Goal: Check status: Check status

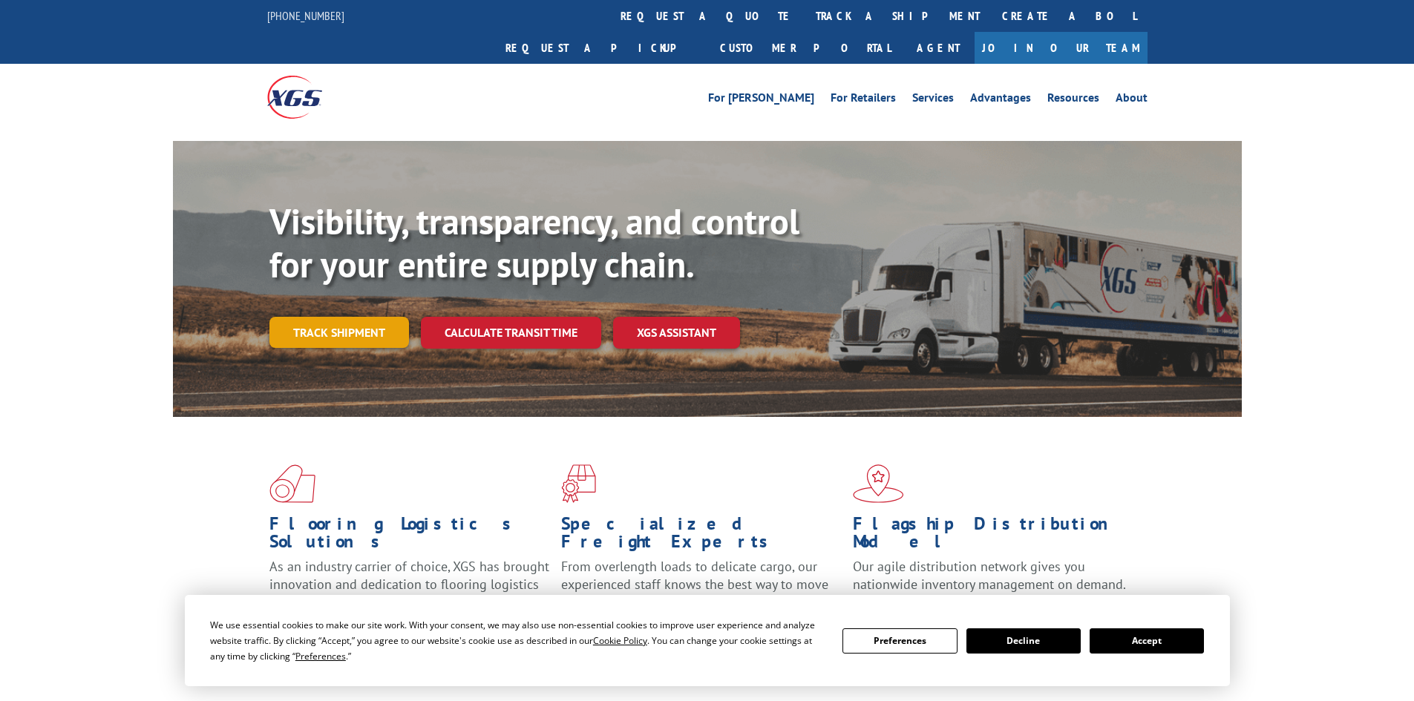
click at [321, 317] on link "Track shipment" at bounding box center [339, 332] width 140 height 31
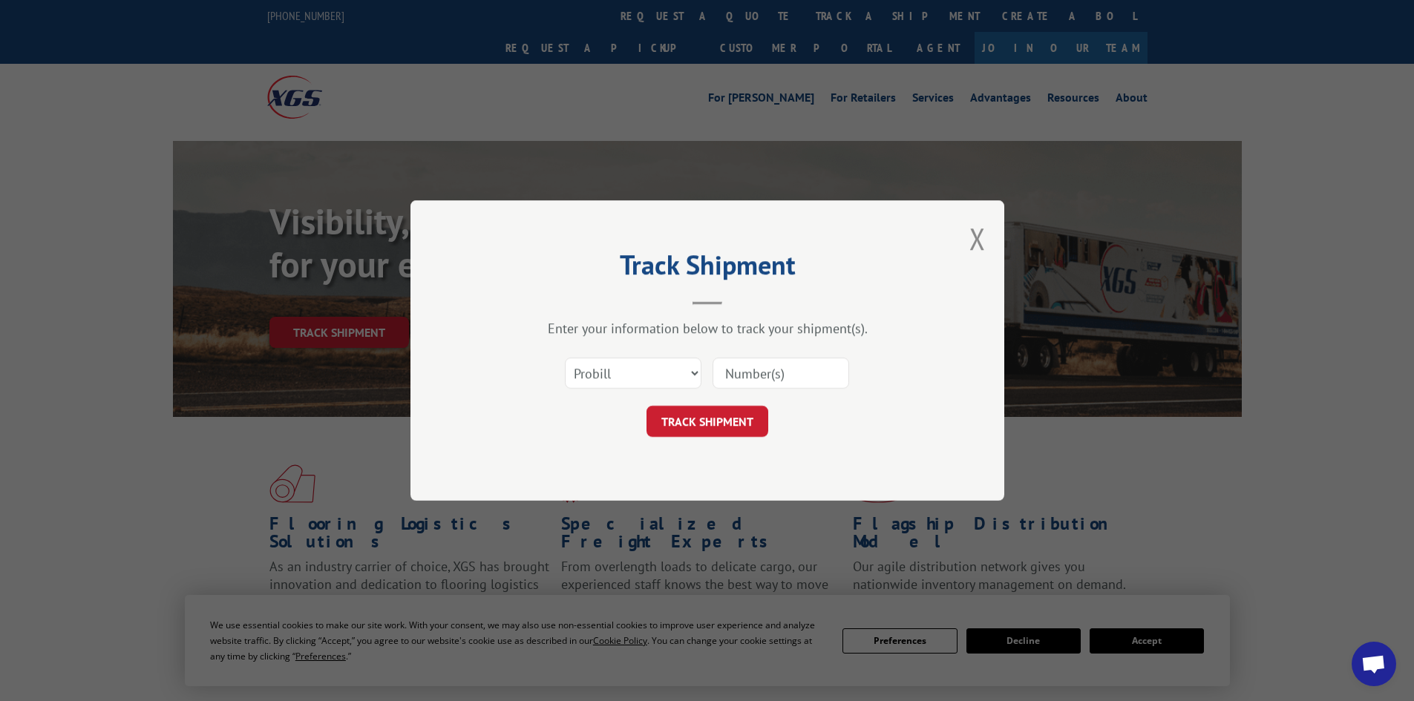
click at [776, 361] on input at bounding box center [781, 373] width 137 height 31
paste input "15472266"
type input "15472266"
click at [721, 416] on button "TRACK SHIPMENT" at bounding box center [708, 421] width 122 height 31
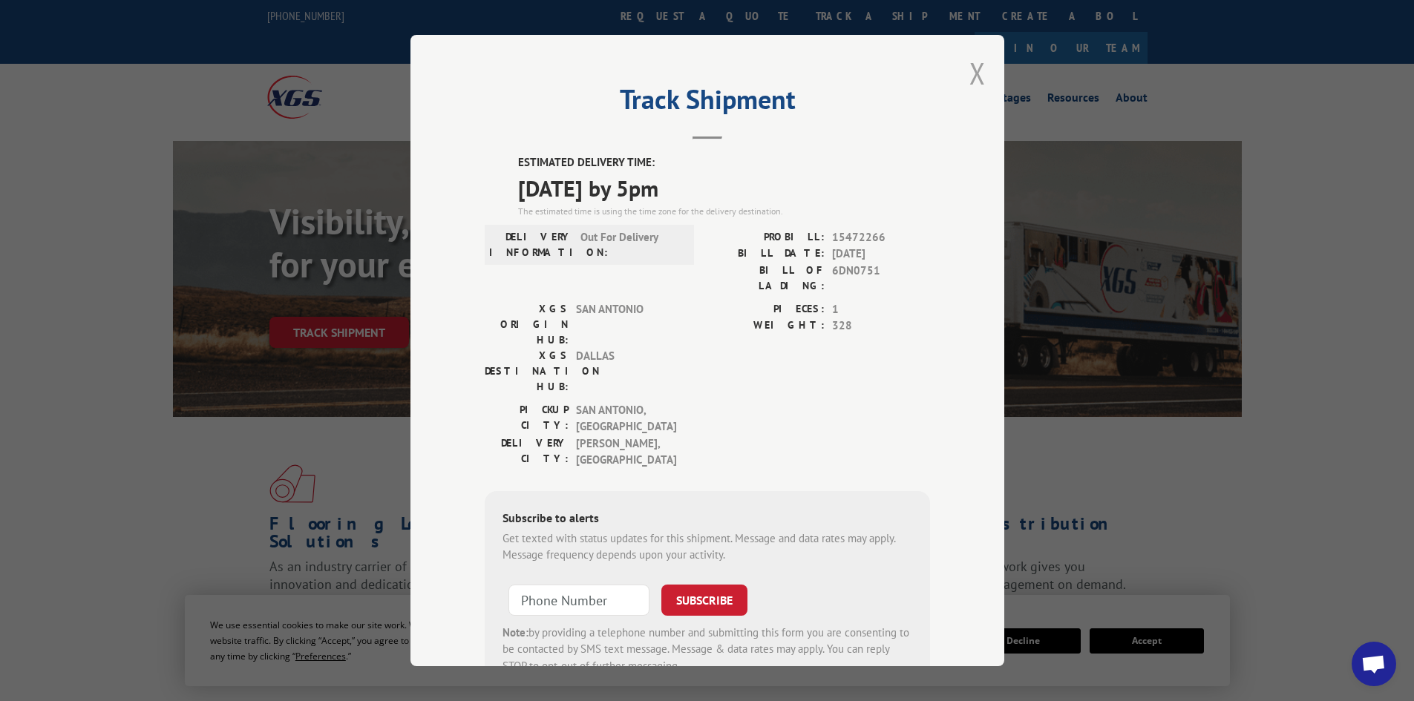
click at [970, 80] on button "Close modal" at bounding box center [977, 72] width 16 height 39
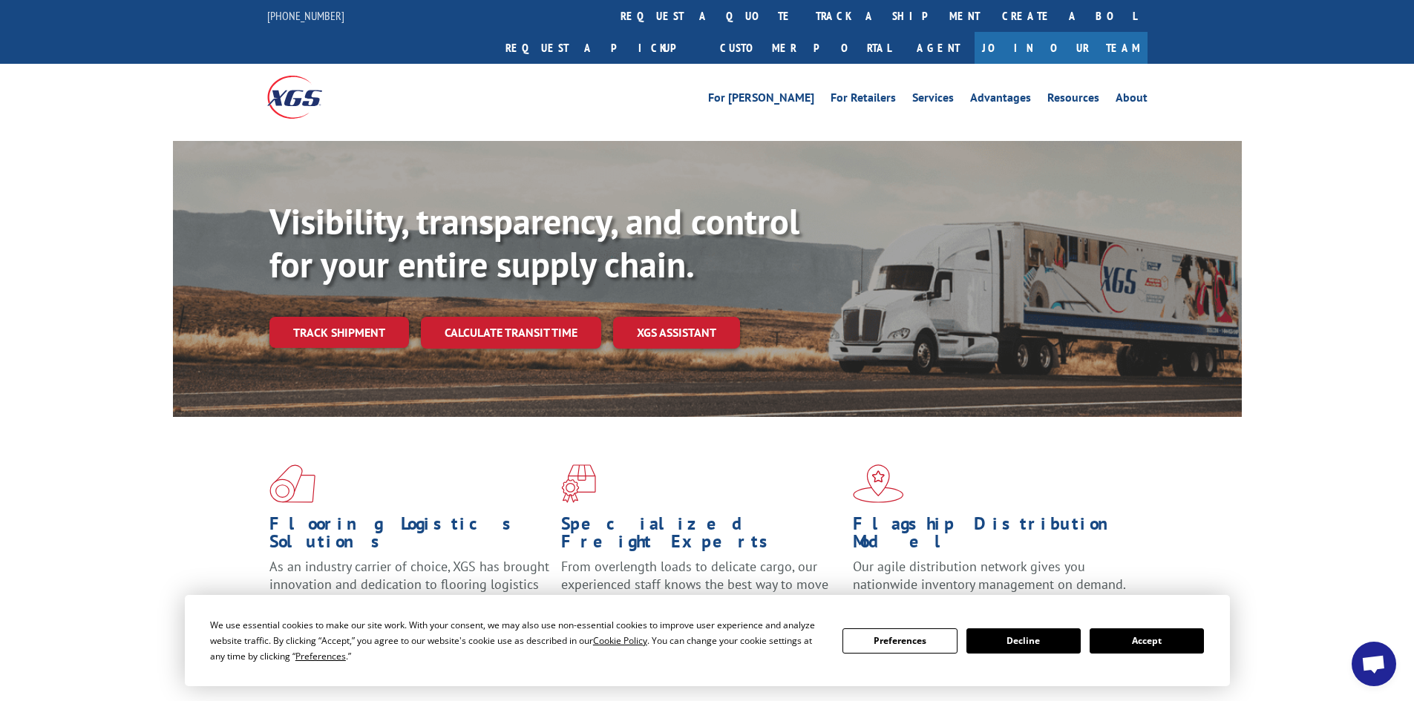
click at [1361, 668] on span "Open chat" at bounding box center [1374, 664] width 45 height 45
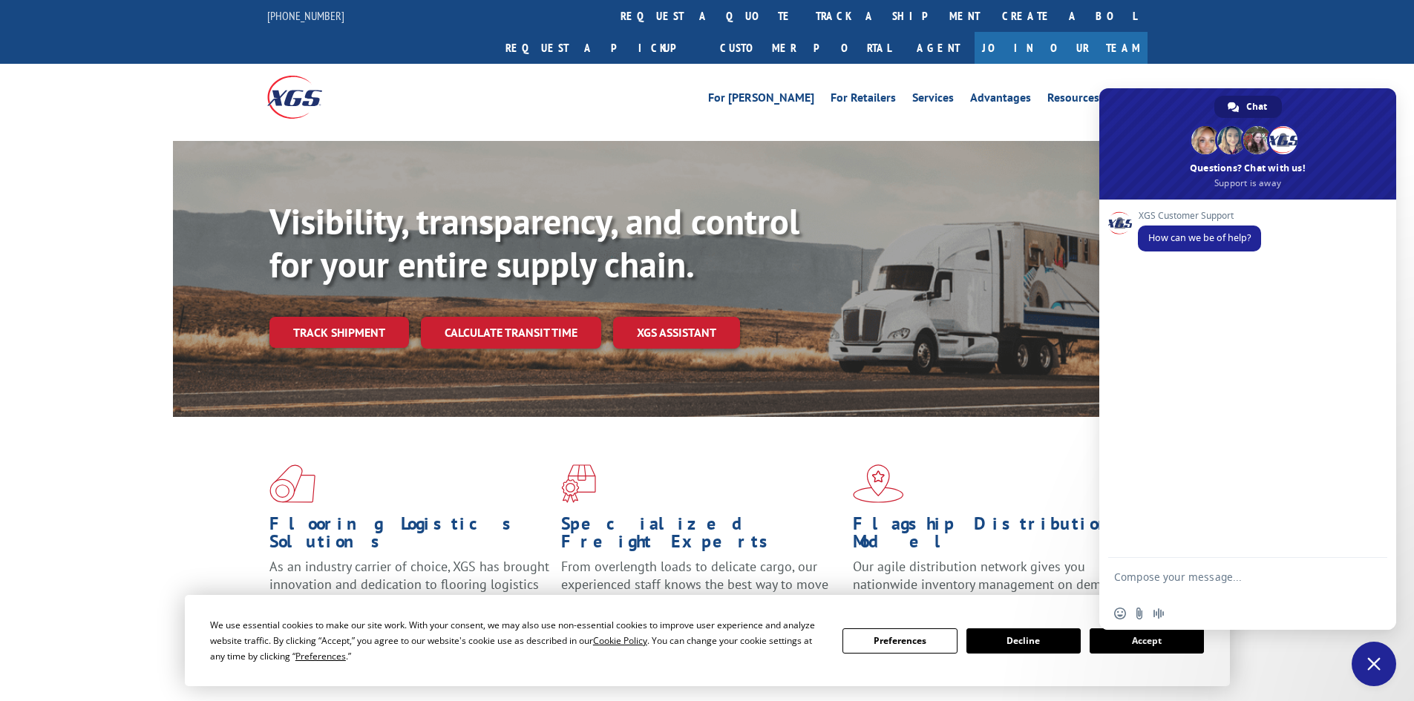
click at [1195, 577] on textarea "Compose your message..." at bounding box center [1231, 584] width 235 height 27
type textarea "trying to see when tracking 15472266 is going to arrive"
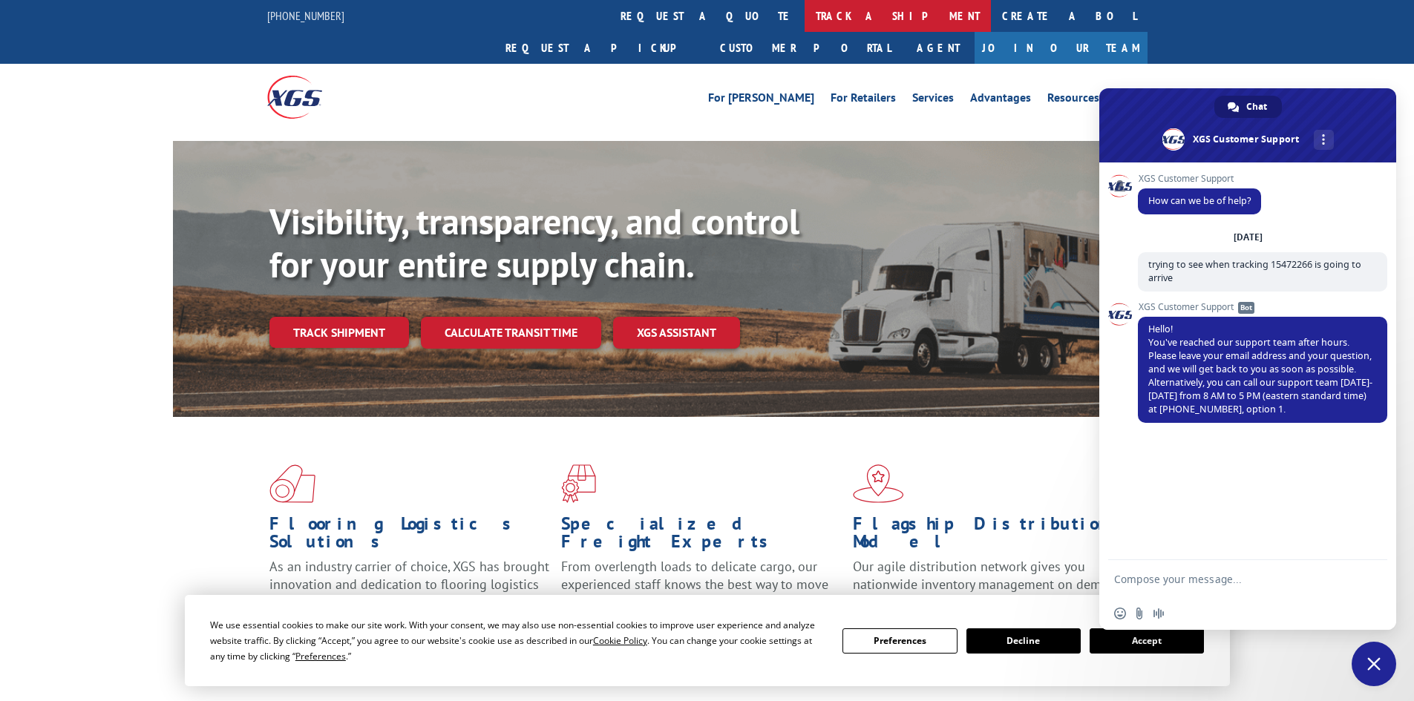
click at [805, 11] on link "track a shipment" at bounding box center [898, 16] width 186 height 32
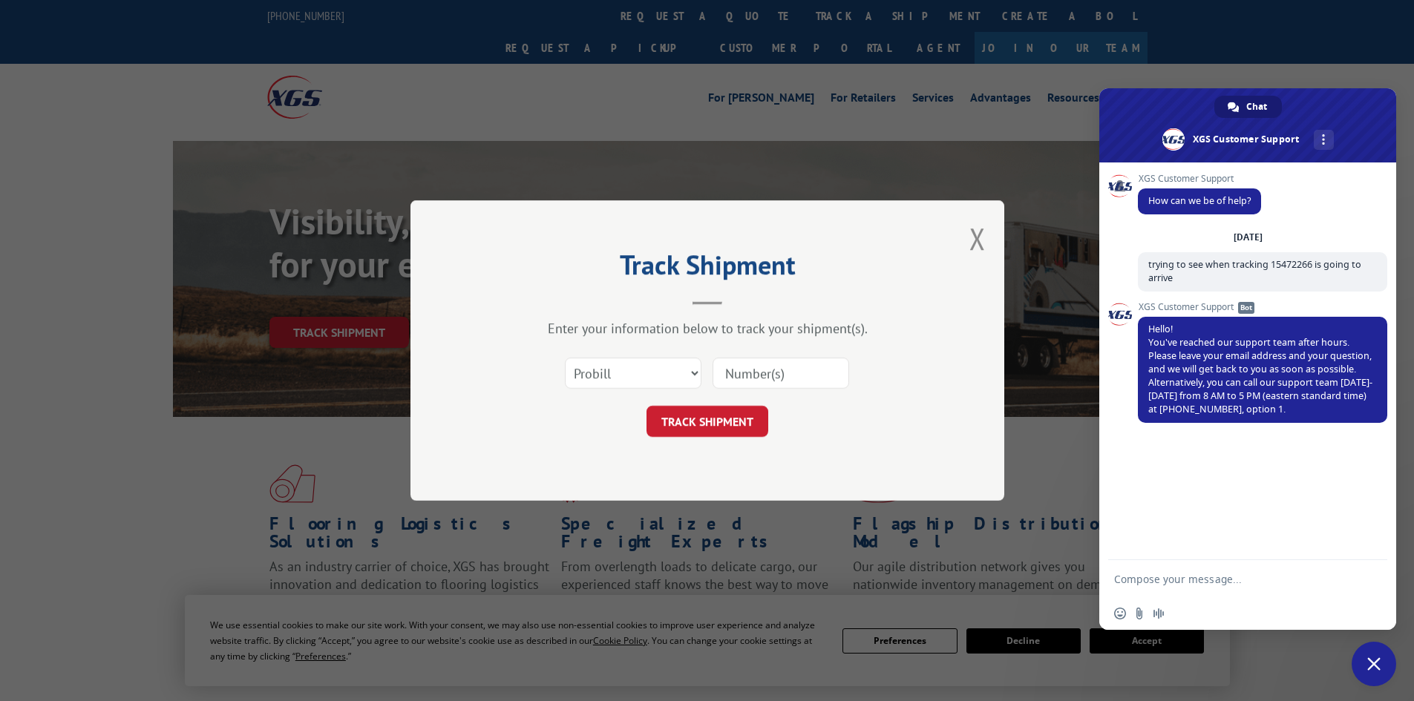
click at [758, 370] on input at bounding box center [781, 373] width 137 height 31
paste input "15472266"
type input "15472266"
click at [707, 426] on button "TRACK SHIPMENT" at bounding box center [708, 421] width 122 height 31
